Goal: Communication & Community: Share content

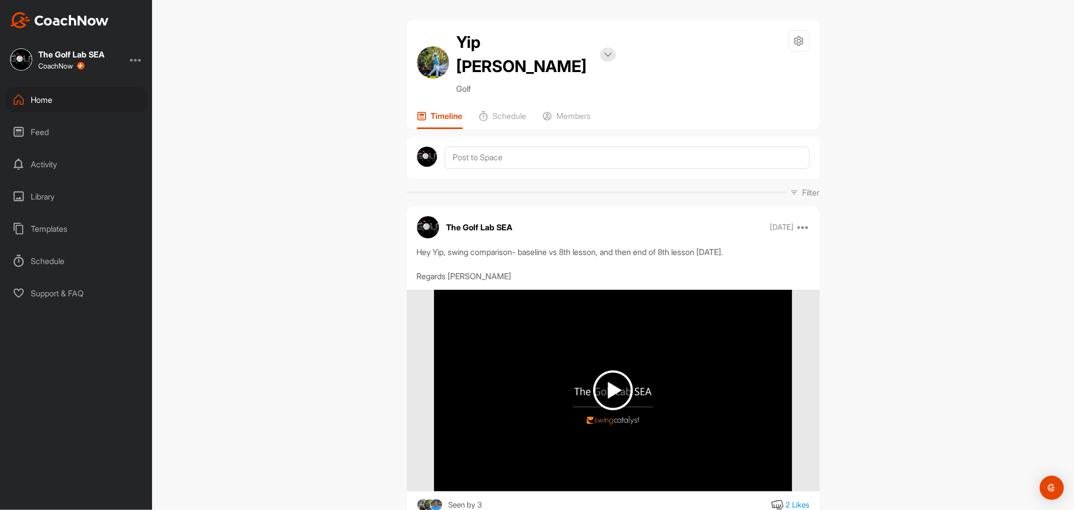
click at [86, 126] on div "Feed" at bounding box center [77, 131] width 142 height 25
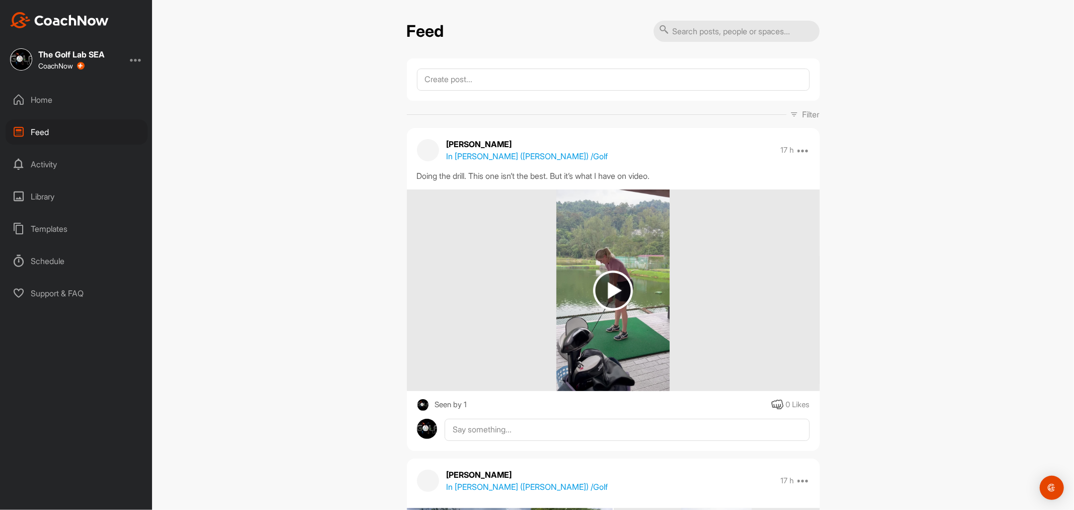
click at [48, 102] on div "Home" at bounding box center [77, 99] width 142 height 25
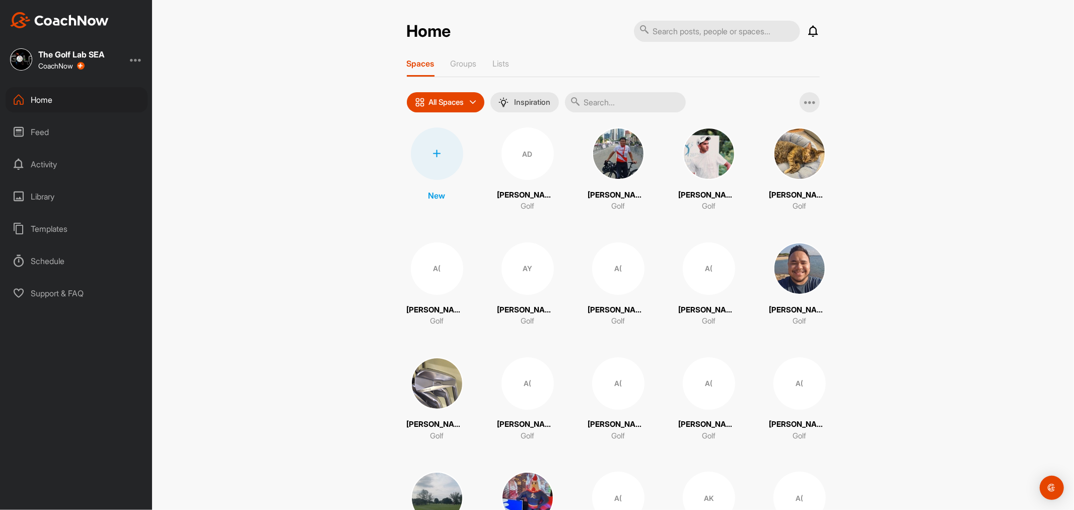
click at [595, 107] on input "text" at bounding box center [625, 102] width 121 height 20
type input "la"
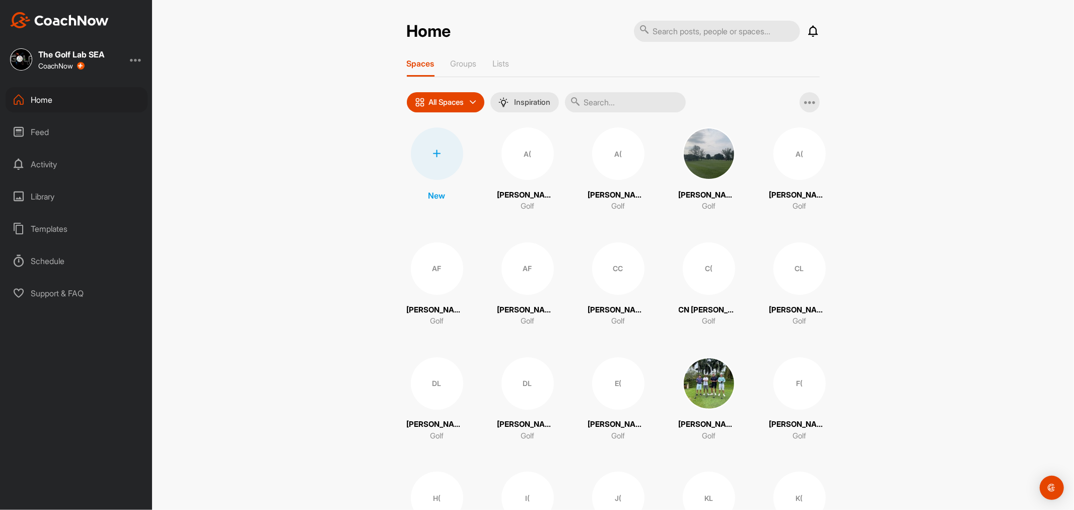
click at [608, 106] on input "text" at bounding box center [625, 102] width 121 height 20
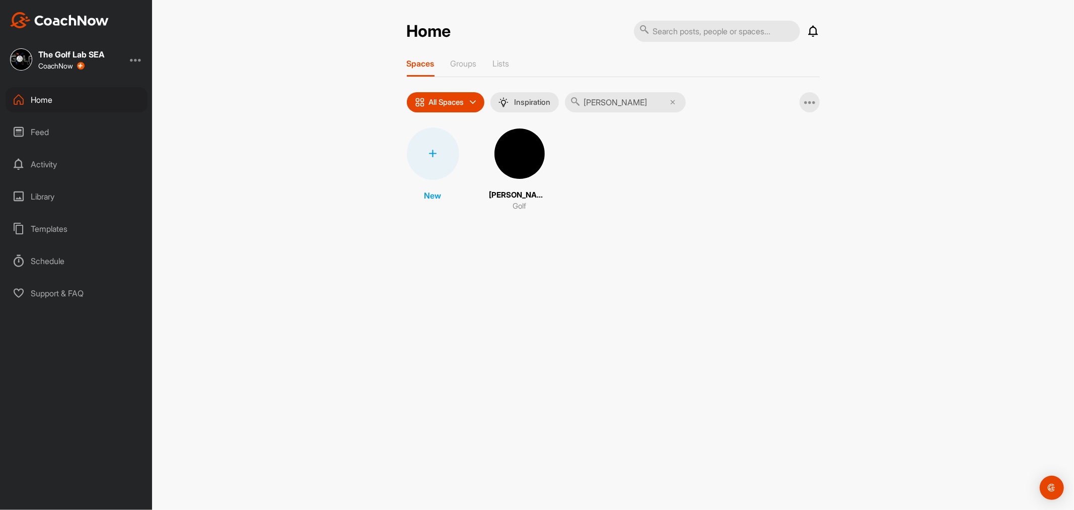
type input "[PERSON_NAME]"
click at [510, 168] on img at bounding box center [520, 153] width 52 height 52
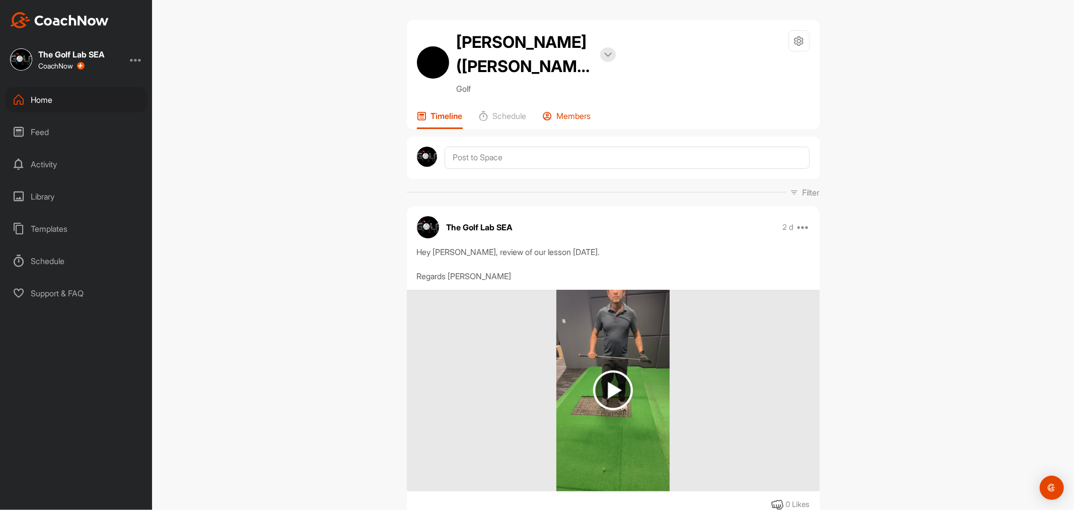
click at [579, 111] on p "Members" at bounding box center [574, 116] width 34 height 10
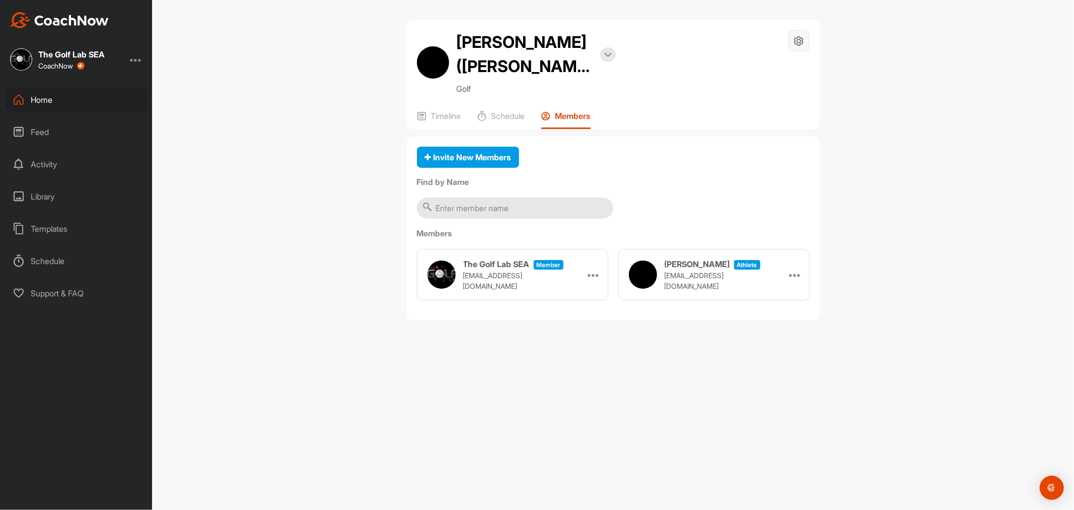
click at [801, 39] on icon at bounding box center [799, 41] width 12 height 12
click at [769, 67] on li "Space Settings" at bounding box center [769, 69] width 82 height 32
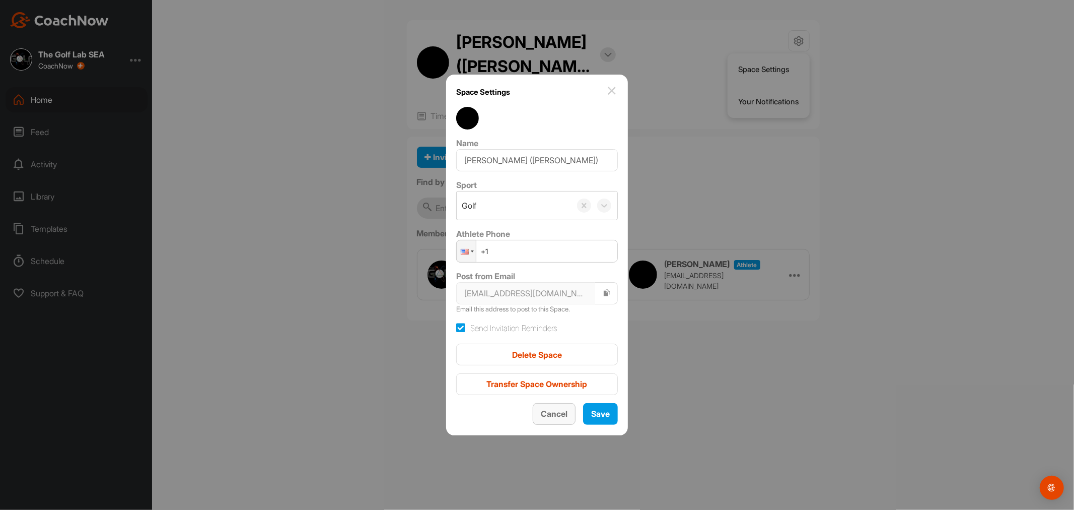
click at [533, 419] on button "Cancel" at bounding box center [554, 414] width 43 height 22
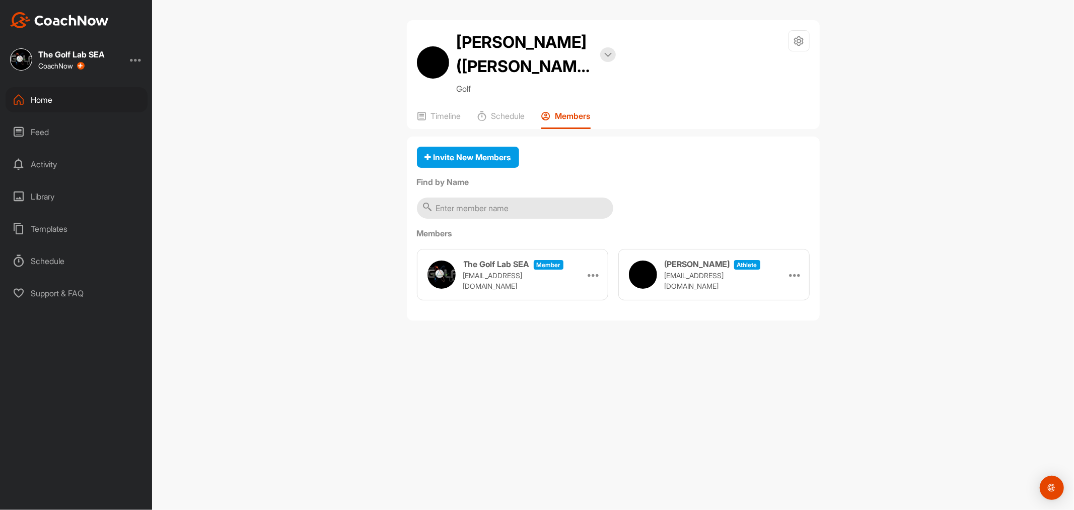
click at [487, 84] on div "[PERSON_NAME] ([PERSON_NAME]) Bookings Golf Space Settings Your Notifications T…" at bounding box center [613, 74] width 413 height 109
click at [487, 111] on icon at bounding box center [482, 116] width 10 height 10
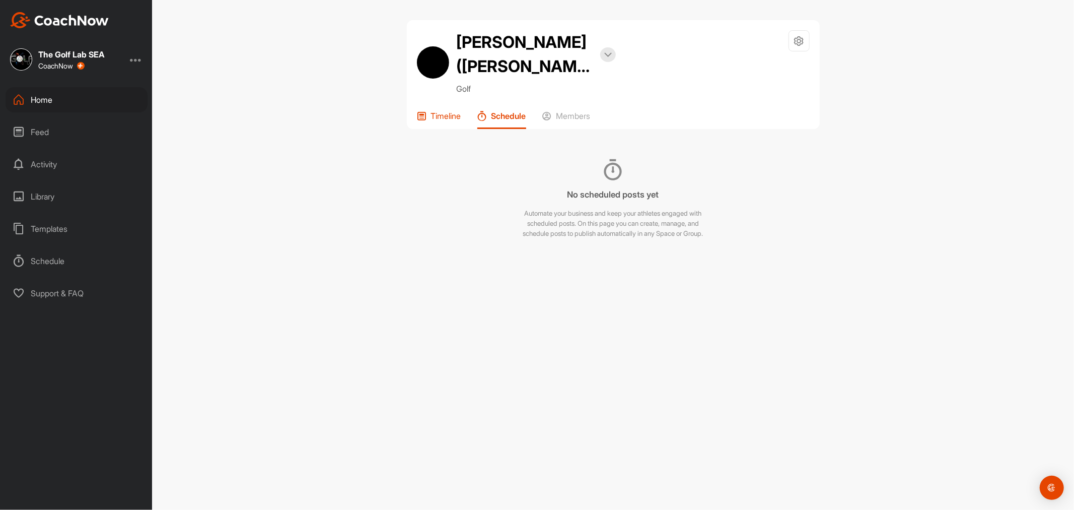
click at [455, 111] on p "Timeline" at bounding box center [446, 116] width 30 height 10
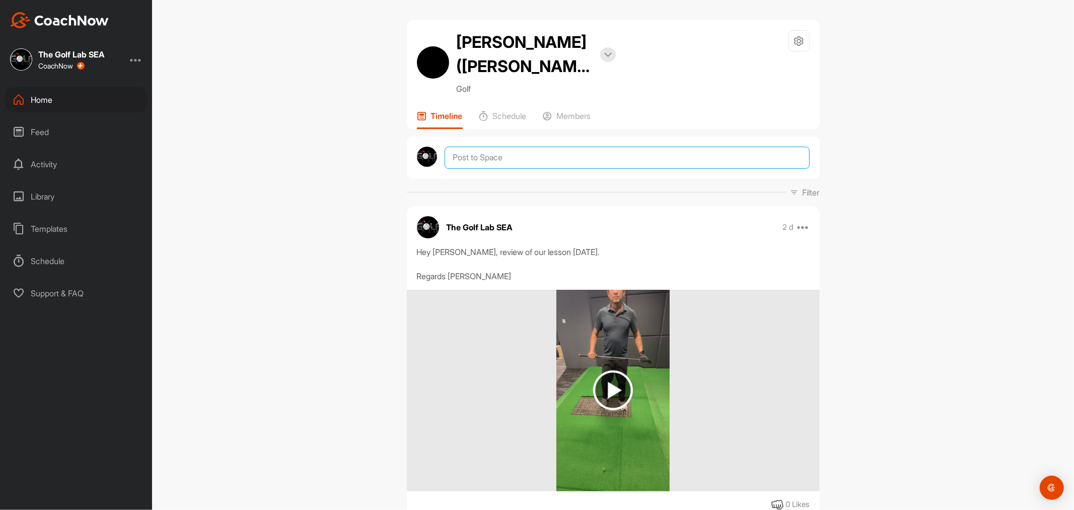
click at [532, 147] on textarea at bounding box center [627, 158] width 365 height 22
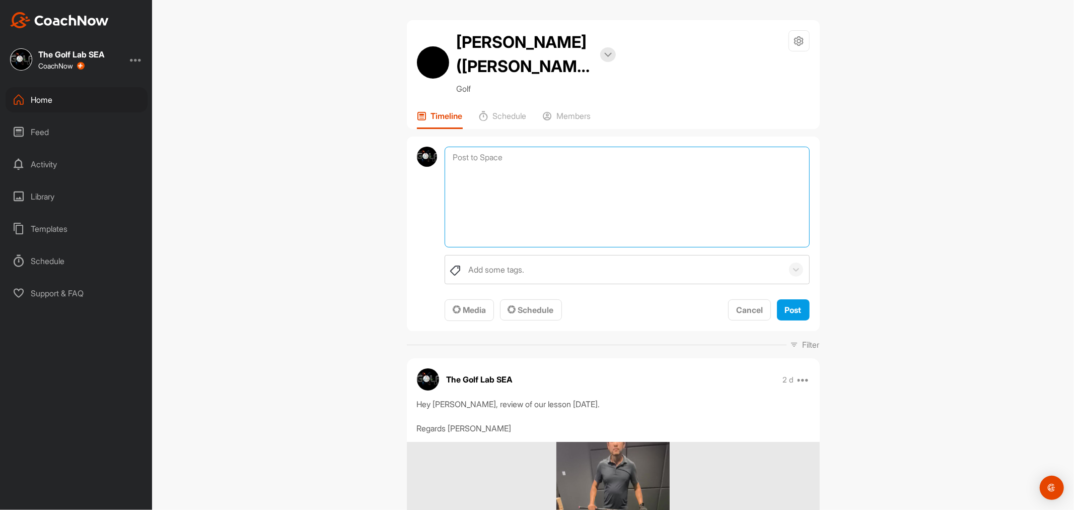
click at [540, 189] on textarea at bounding box center [627, 197] width 365 height 101
click at [477, 299] on button "Media" at bounding box center [469, 310] width 49 height 22
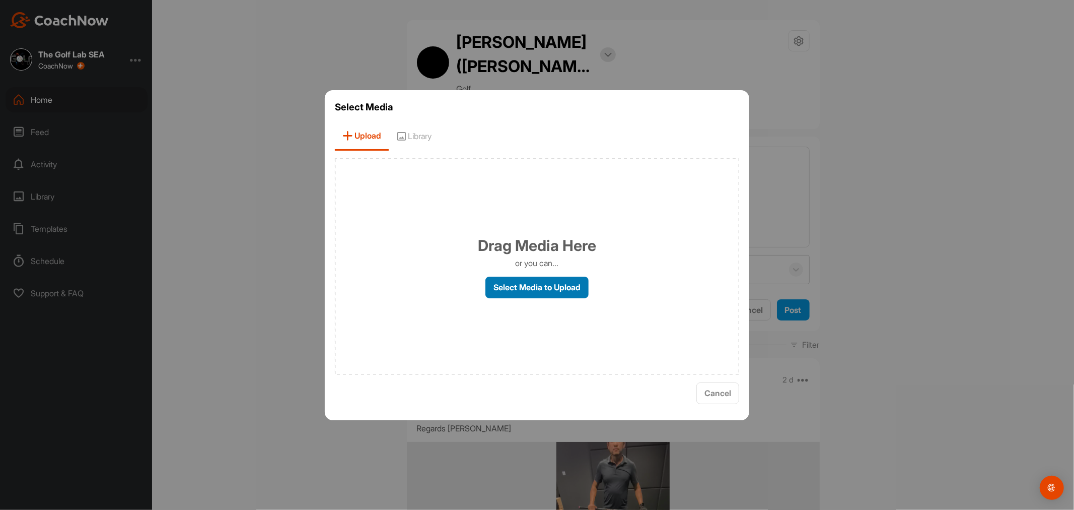
click at [509, 289] on label "Select Media to Upload" at bounding box center [536, 287] width 103 height 22
click at [0, 0] on input "Select Media to Upload" at bounding box center [0, 0] width 0 height 0
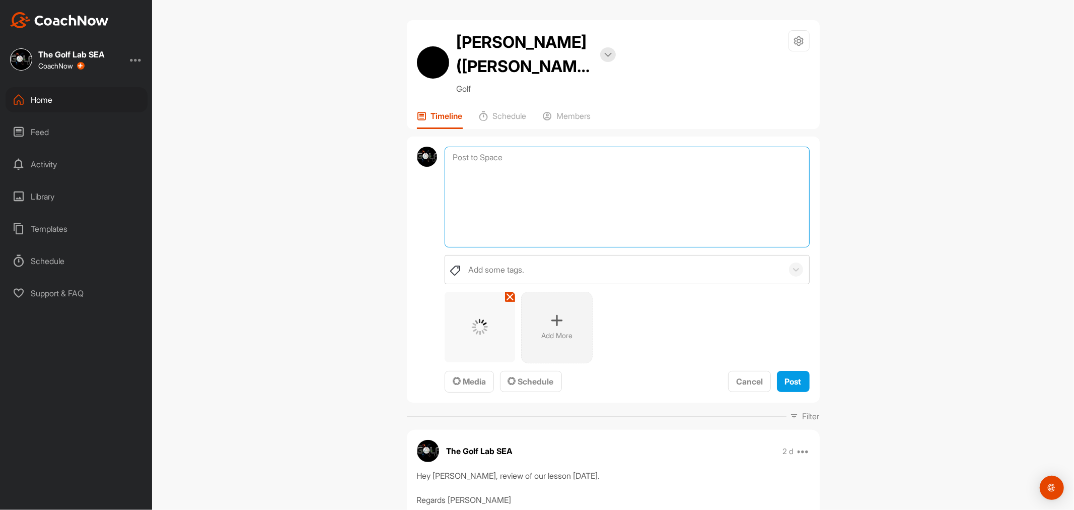
click at [488, 176] on textarea at bounding box center [627, 197] width 365 height 101
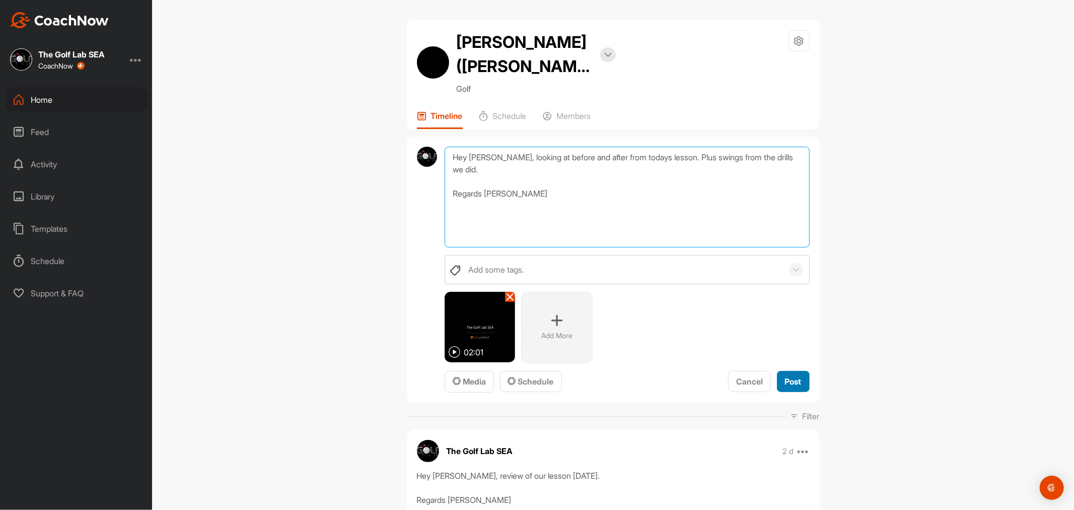
type textarea "Hey [PERSON_NAME], looking at before and after from todays lesson. Plus swings …"
click at [785, 376] on span "Post" at bounding box center [793, 381] width 17 height 10
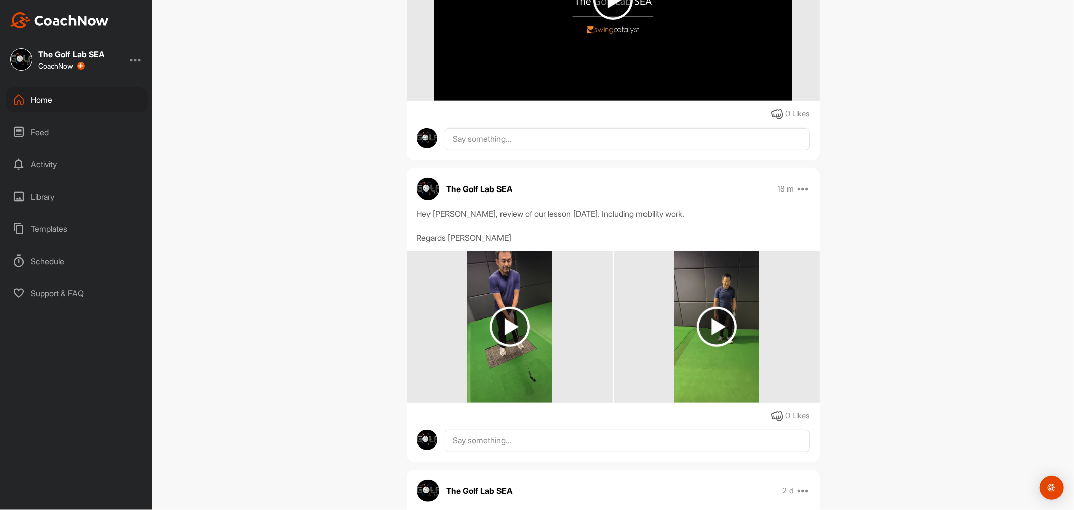
scroll to position [391, 0]
